Goal: Transaction & Acquisition: Book appointment/travel/reservation

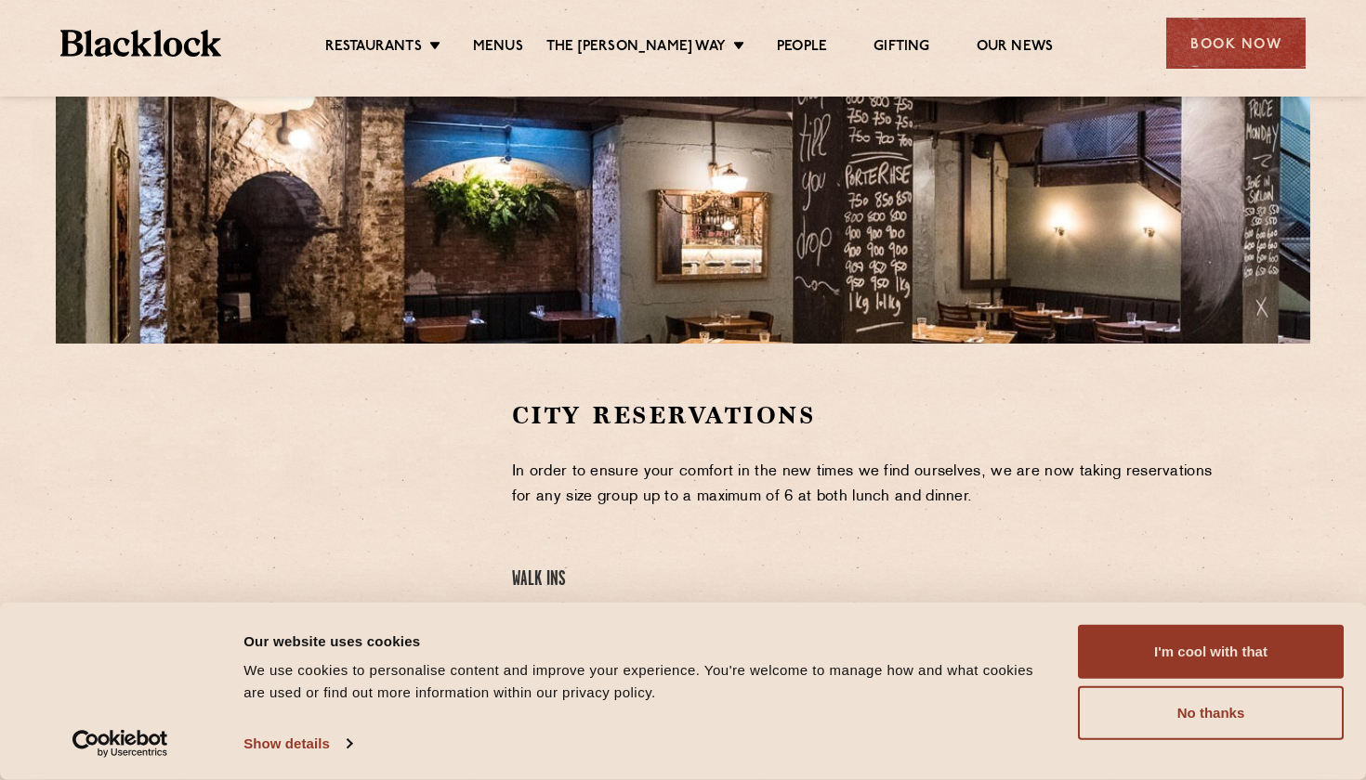
scroll to position [526, 0]
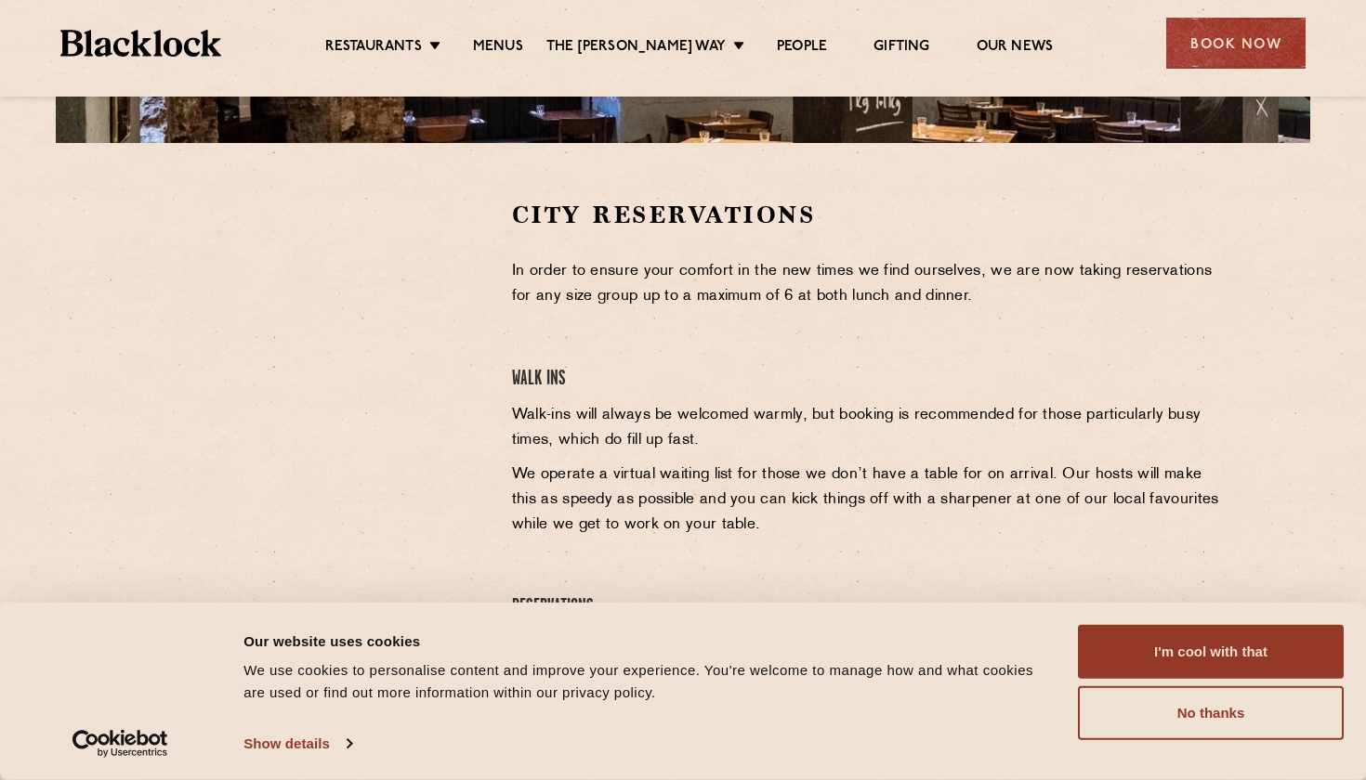
click at [502, 35] on ul "Restaurants Soho City Shoreditch Covent Garden Canary Wharf Manchester Birmingh…" at bounding box center [689, 44] width 936 height 30
click at [523, 52] on link "Menus" at bounding box center [498, 48] width 50 height 20
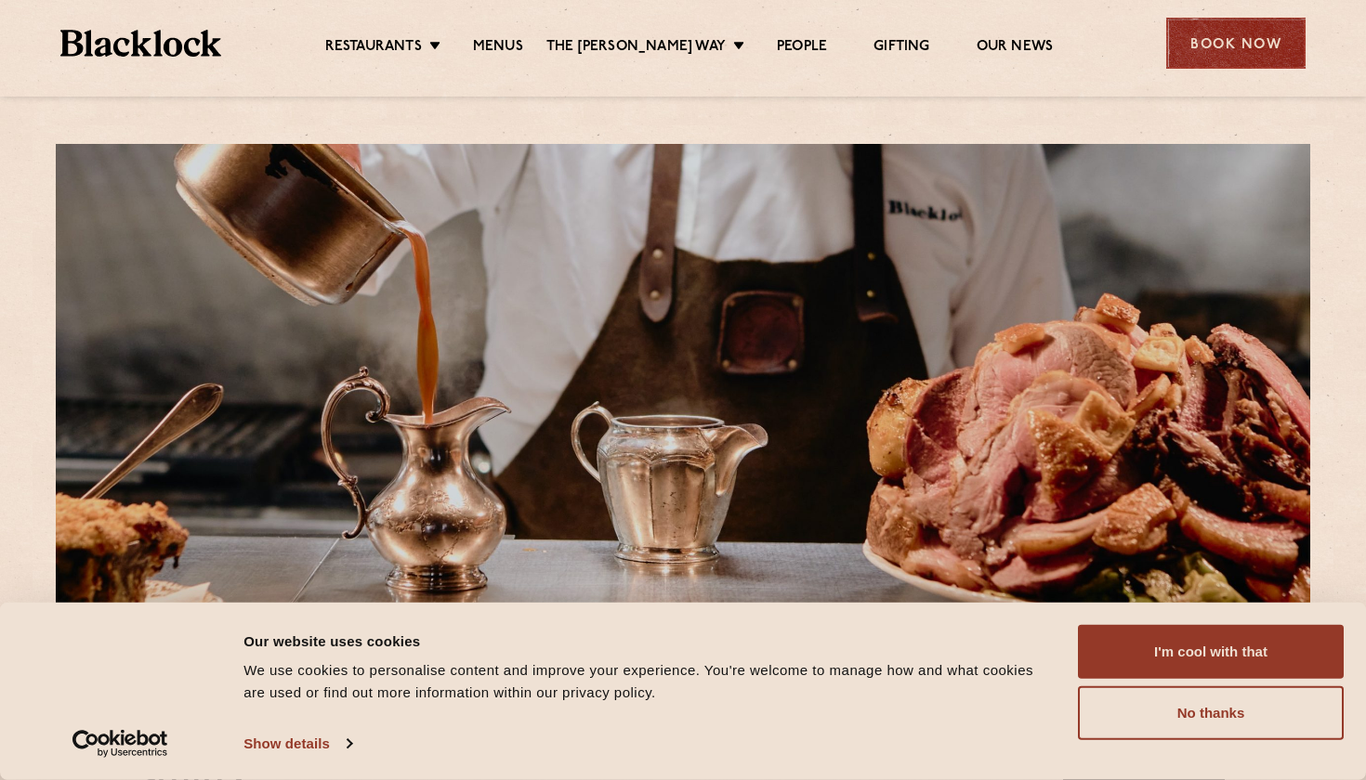
click at [1285, 40] on div "Book Now" at bounding box center [1235, 43] width 139 height 51
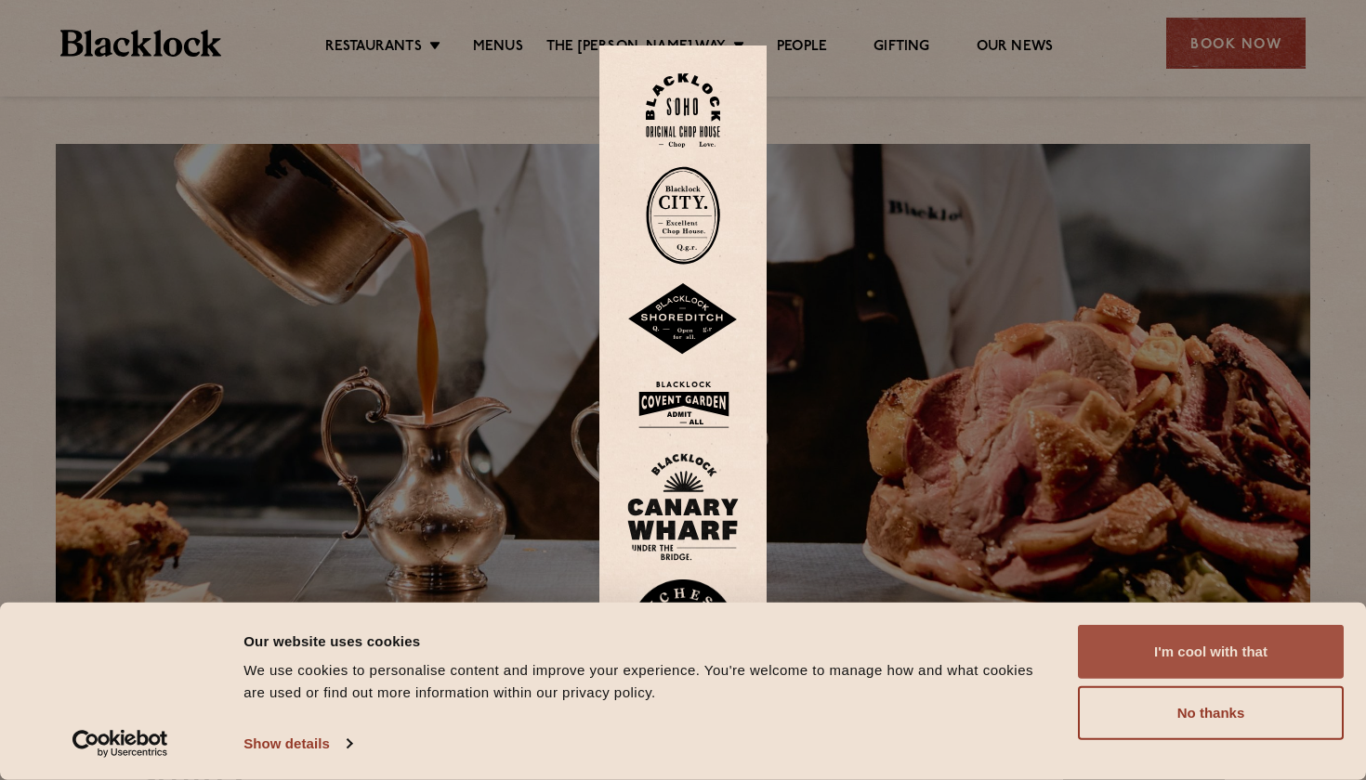
click at [1152, 668] on button "I'm cool with that" at bounding box center [1211, 652] width 266 height 54
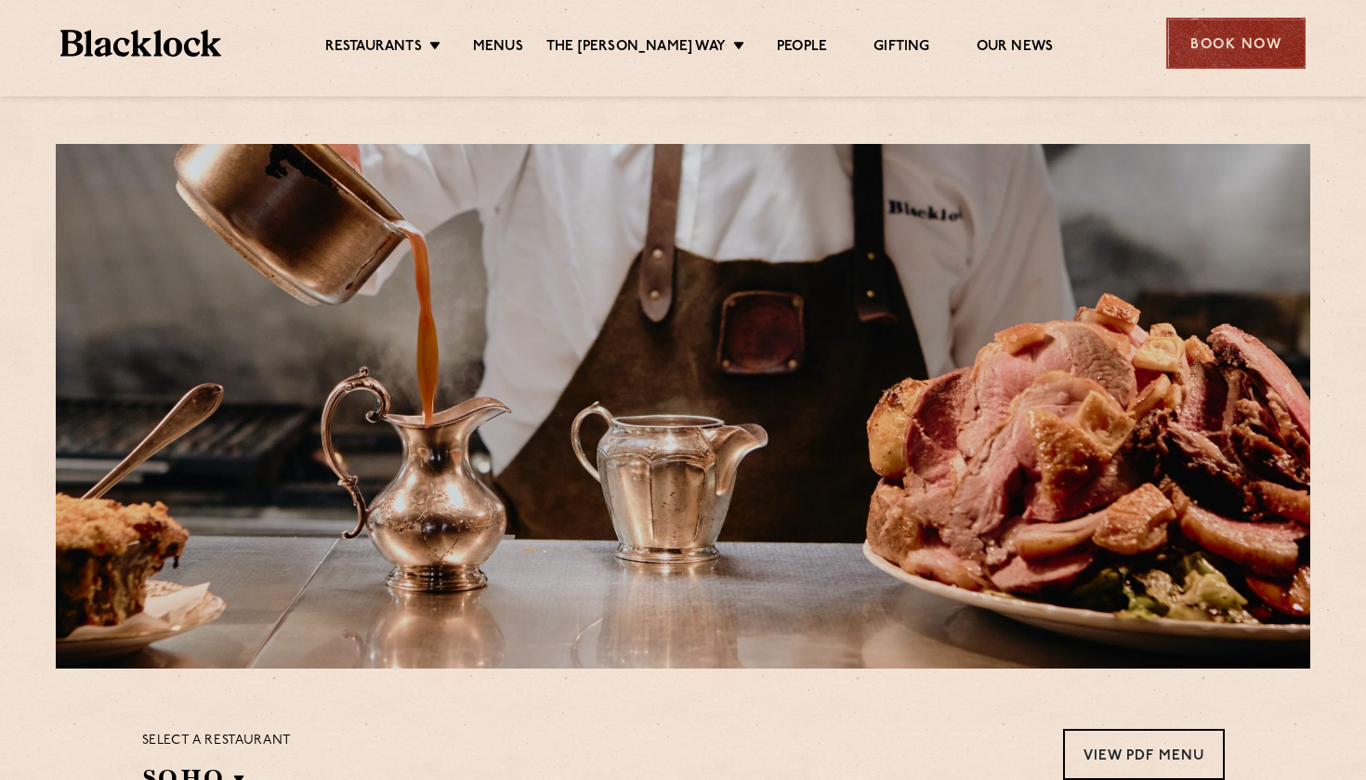
click at [1214, 41] on div "Book Now" at bounding box center [1235, 43] width 139 height 51
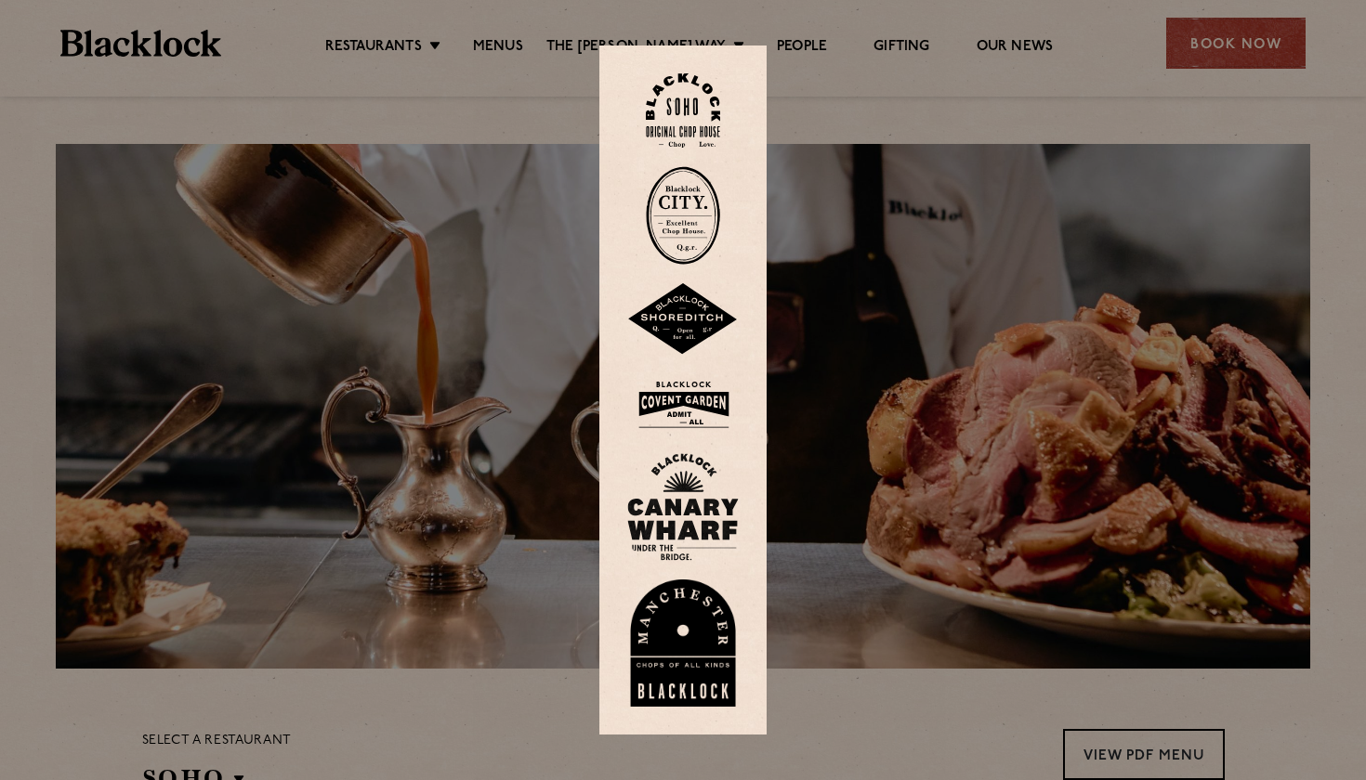
click at [700, 216] on img at bounding box center [683, 215] width 74 height 98
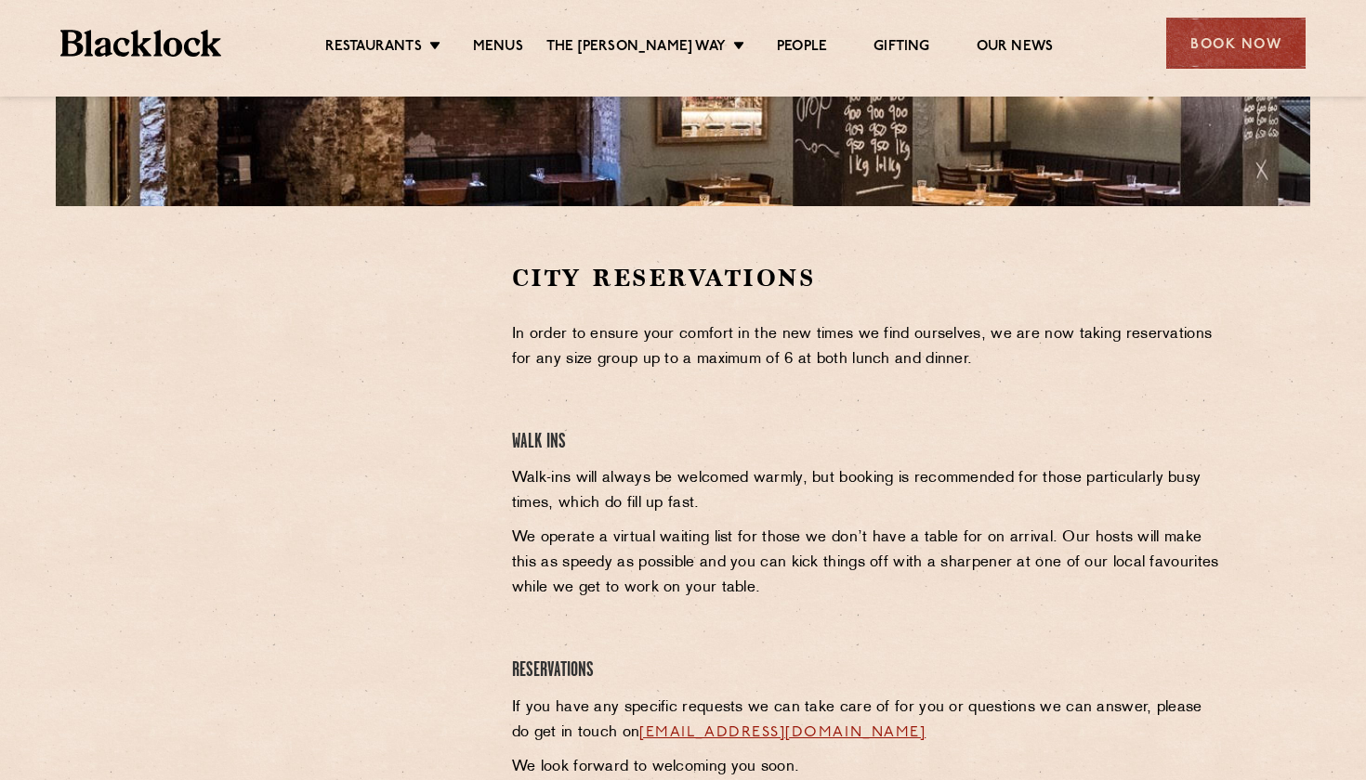
scroll to position [465, 0]
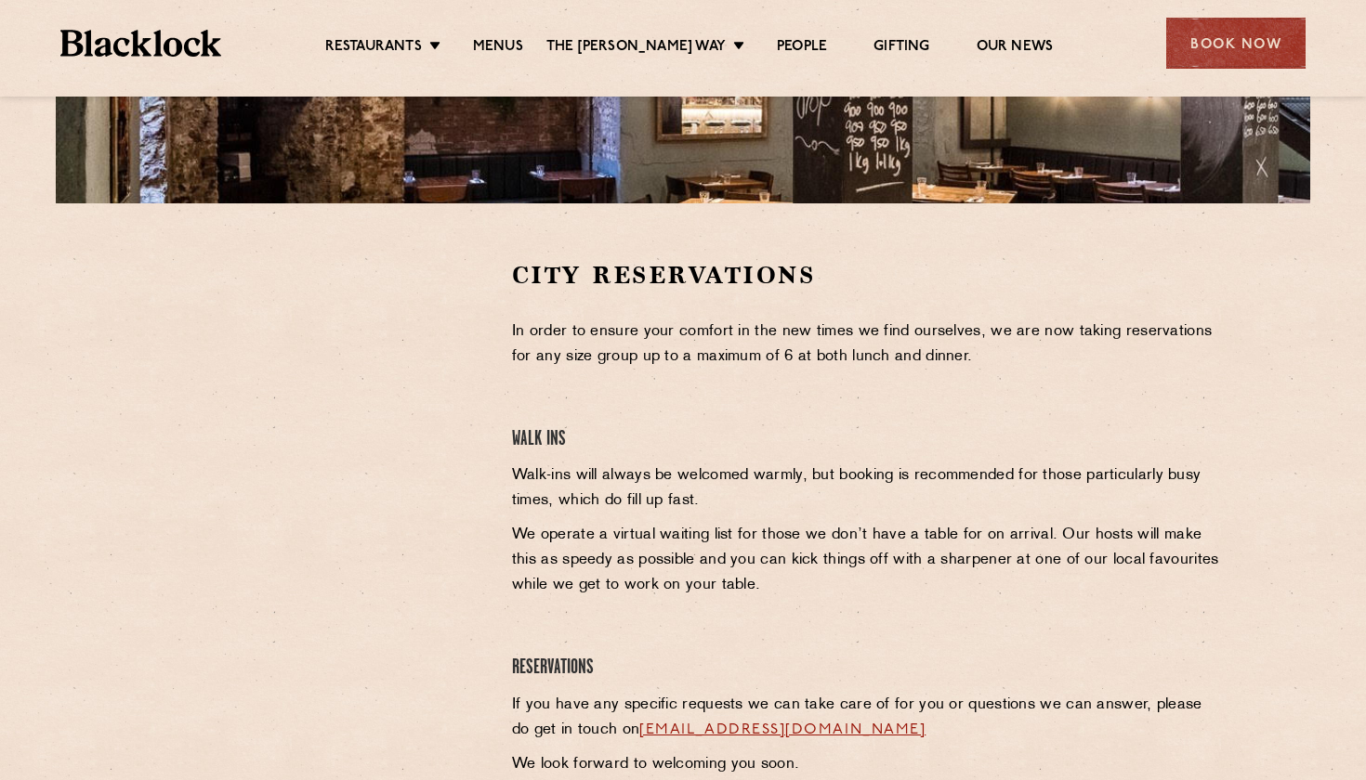
click at [272, 68] on div "Restaurants [GEOGRAPHIC_DATA] [GEOGRAPHIC_DATA] [GEOGRAPHIC_DATA] [GEOGRAPHIC_D…" at bounding box center [683, 41] width 1301 height 83
click at [546, 48] on li "Menus" at bounding box center [498, 48] width 97 height 20
click at [491, 38] on link "Menus" at bounding box center [498, 48] width 50 height 20
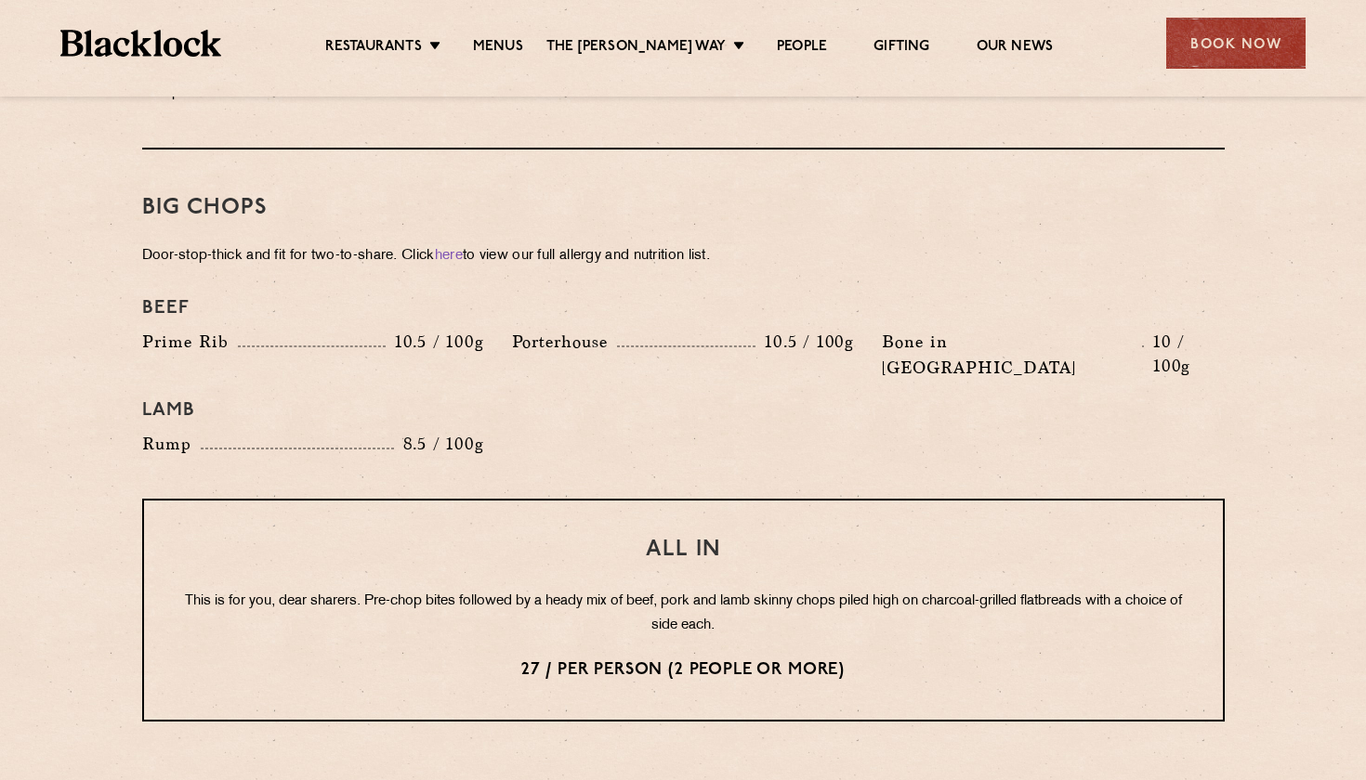
scroll to position [1992, 0]
